Goal: Check status: Check status

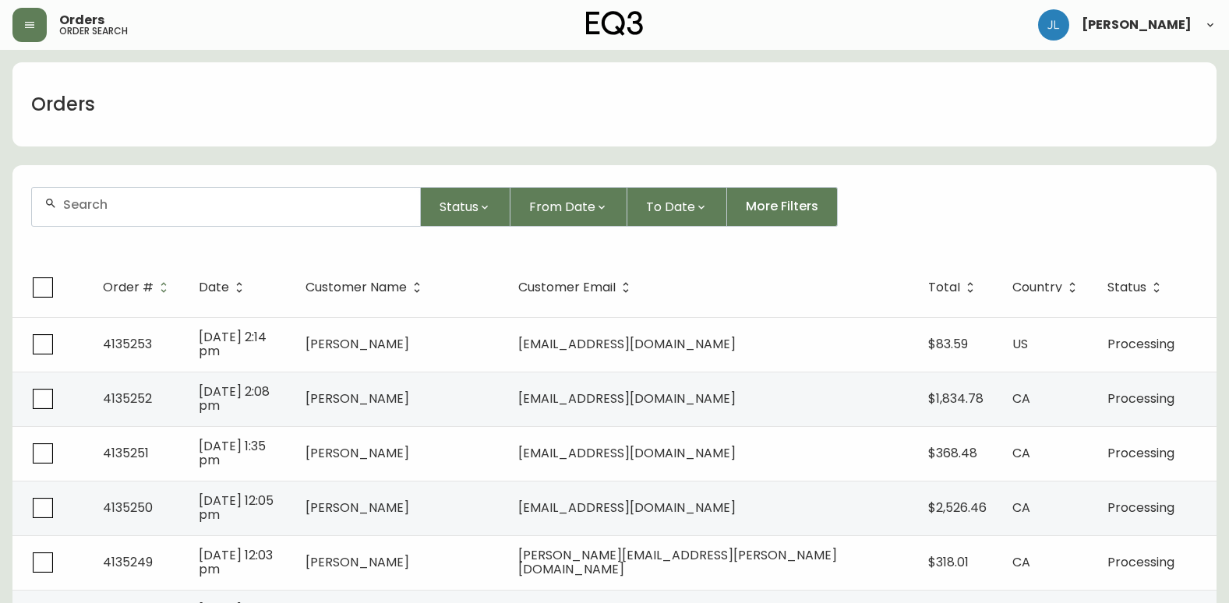
click at [324, 215] on div at bounding box center [226, 207] width 388 height 38
paste input "4134871"
type input "4134871"
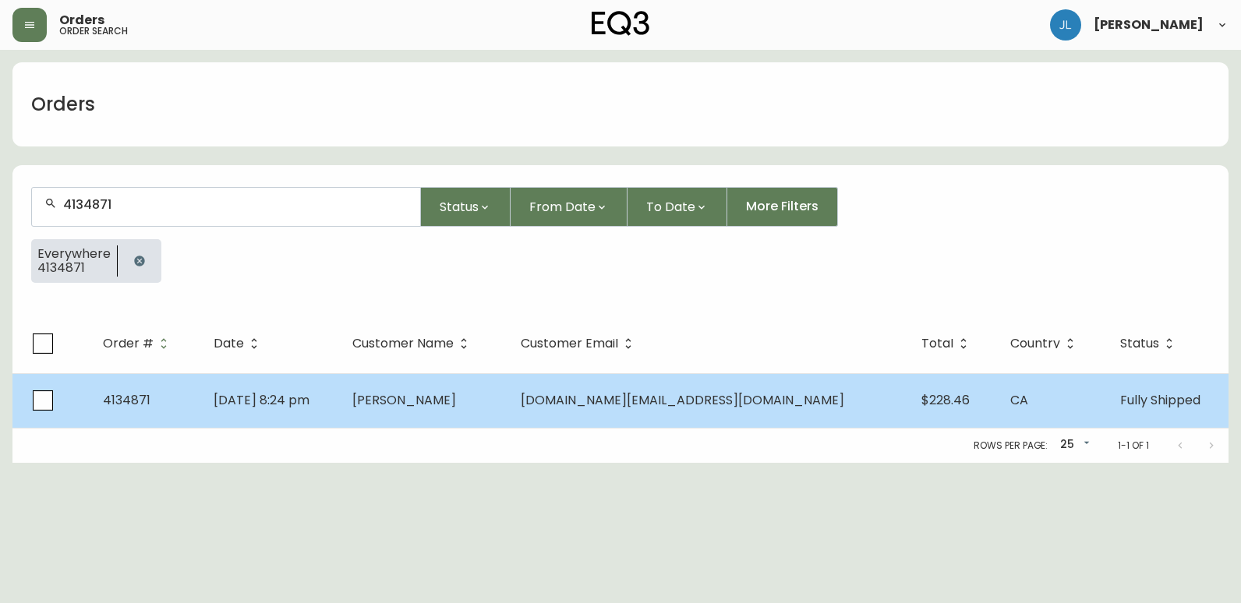
click at [508, 398] on td "[PERSON_NAME]" at bounding box center [424, 400] width 168 height 55
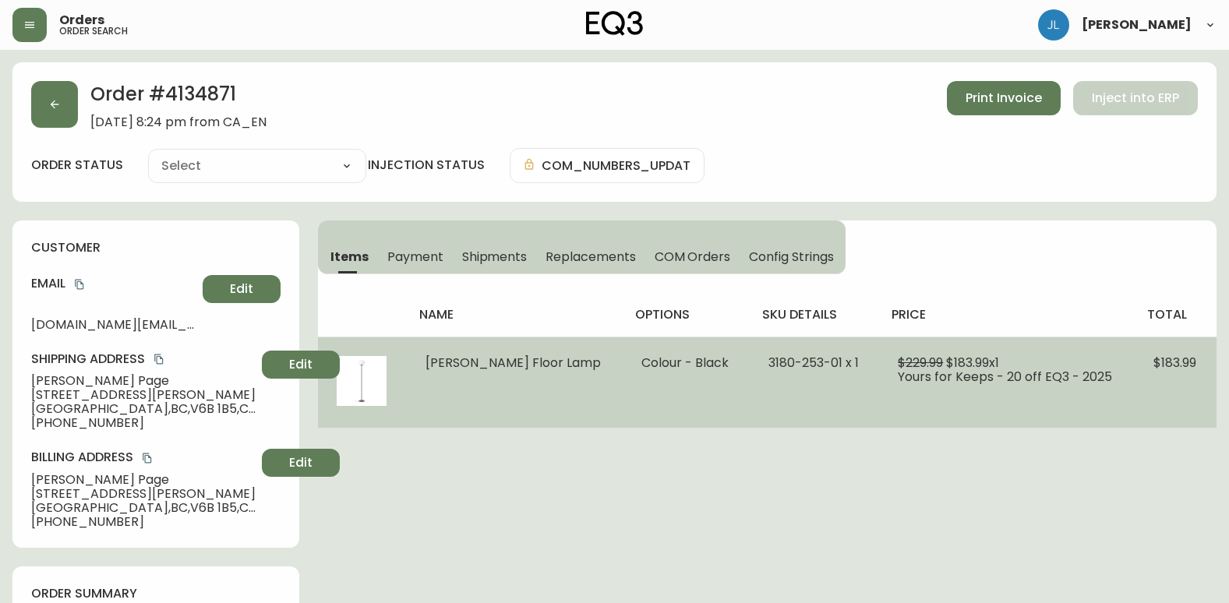
type input "Fully Shipped"
select select "FULLY_SHIPPED"
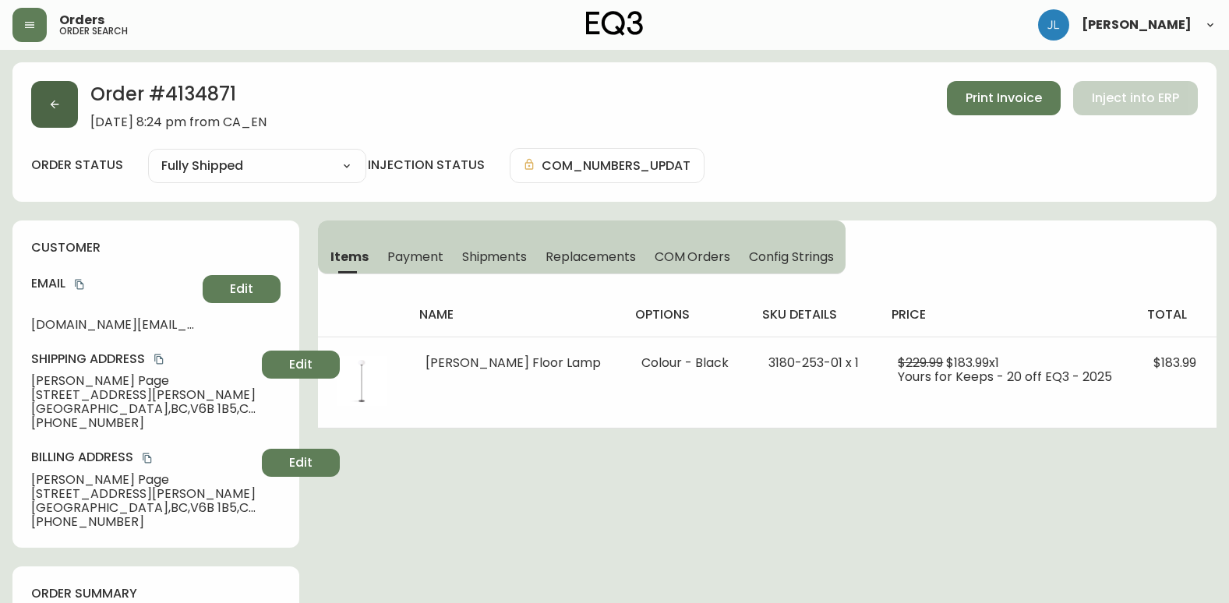
click at [66, 108] on button "button" at bounding box center [54, 104] width 47 height 47
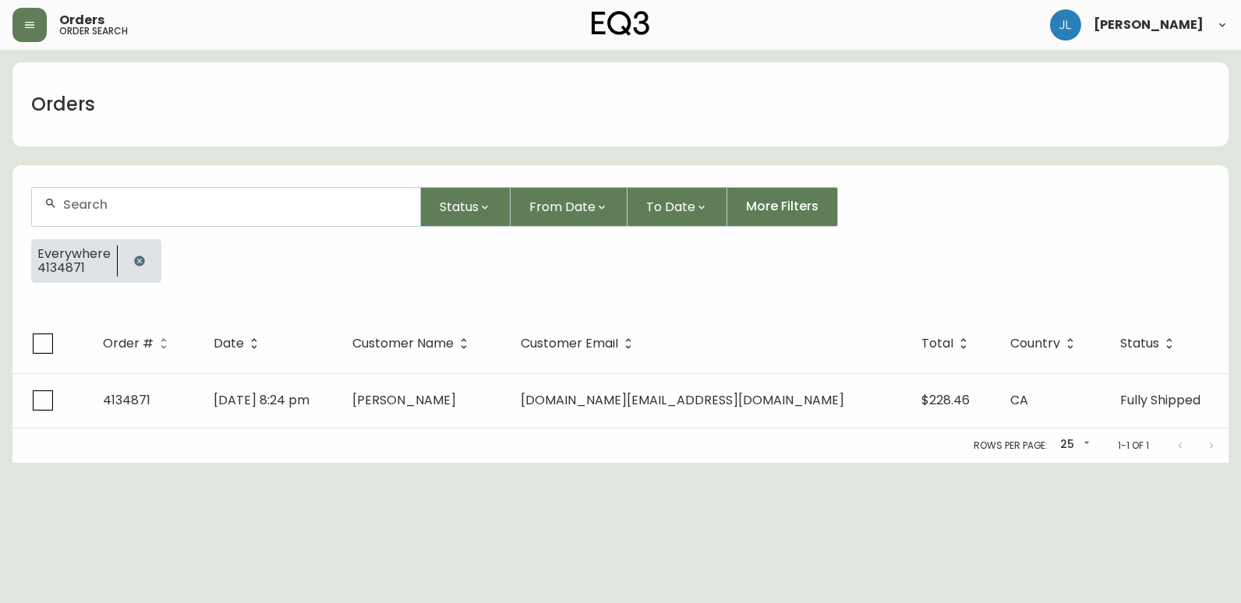
click at [142, 252] on button "button" at bounding box center [139, 260] width 31 height 31
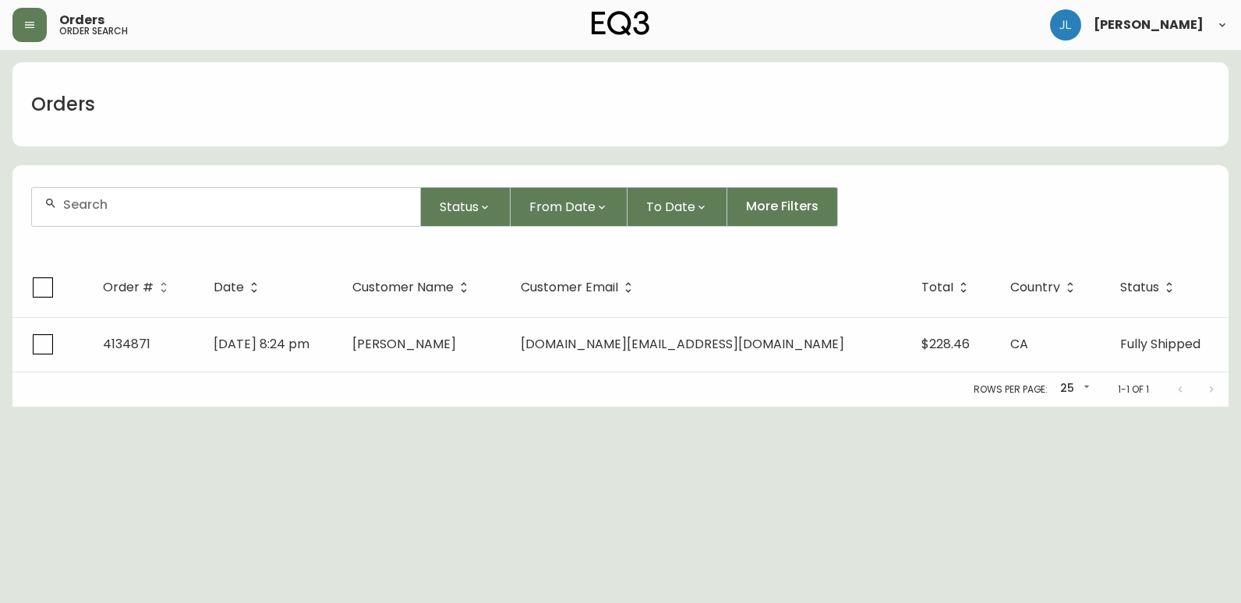
click at [143, 206] on input "text" at bounding box center [235, 204] width 344 height 15
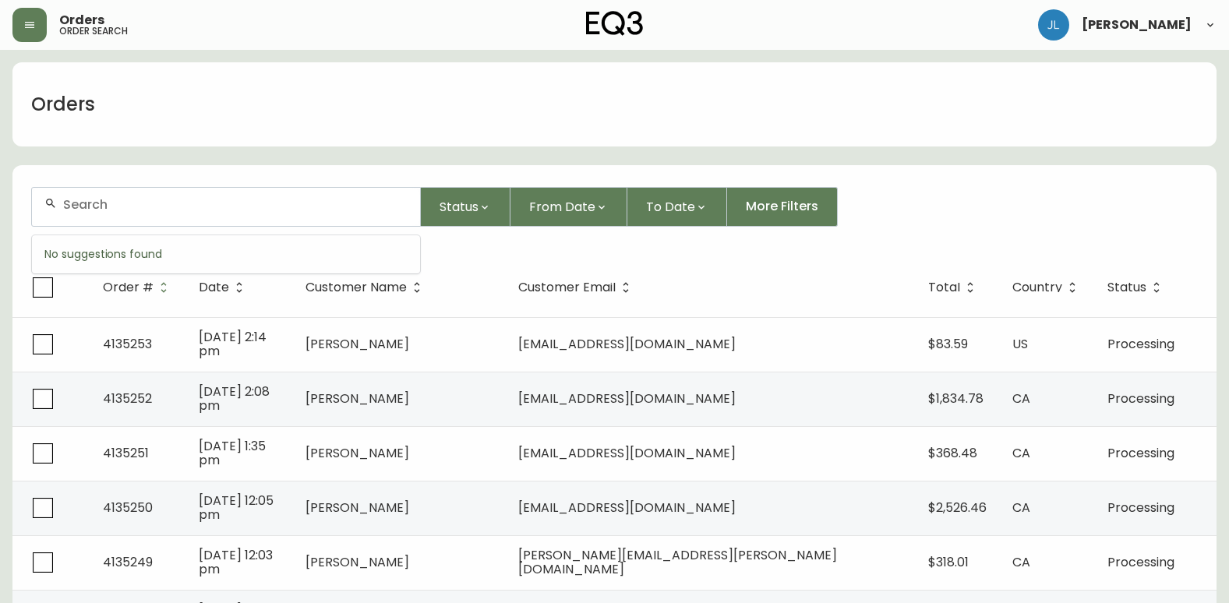
paste input "4133649"
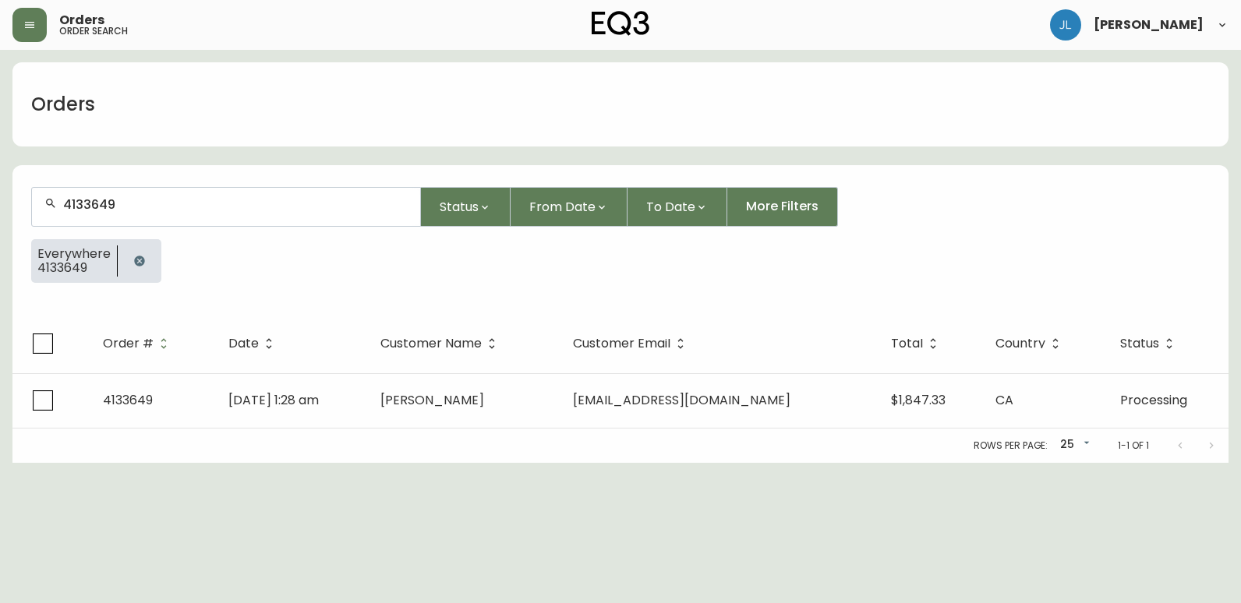
type input "4133649"
